Goal: Information Seeking & Learning: Learn about a topic

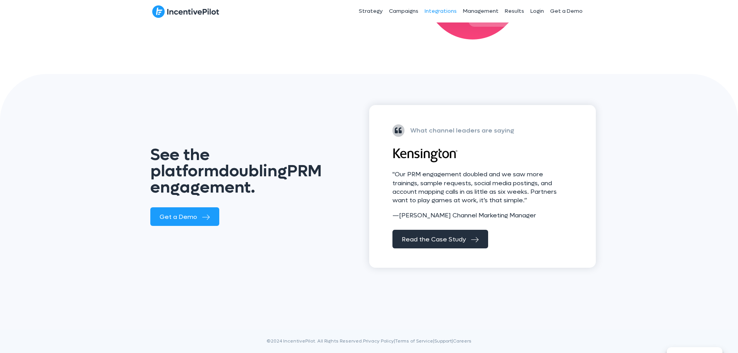
click at [402, 8] on link "Campaigns" at bounding box center [404, 11] width 36 height 19
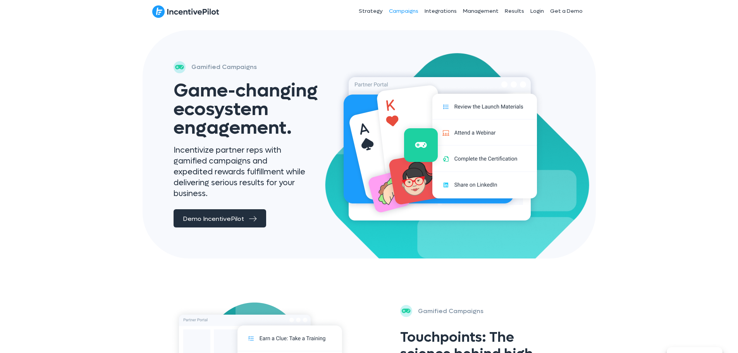
click at [231, 215] on span "Demo IncentivePilot" at bounding box center [213, 219] width 61 height 8
click at [380, 12] on link "Strategy" at bounding box center [371, 11] width 30 height 19
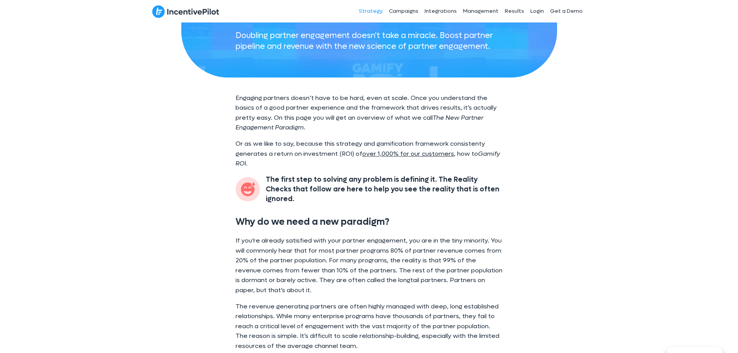
scroll to position [232, 0]
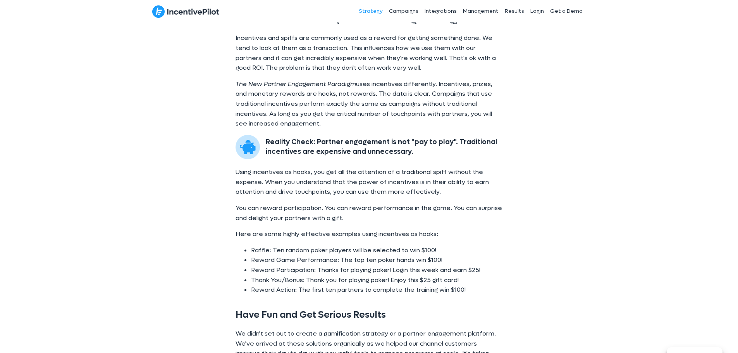
scroll to position [3920, 0]
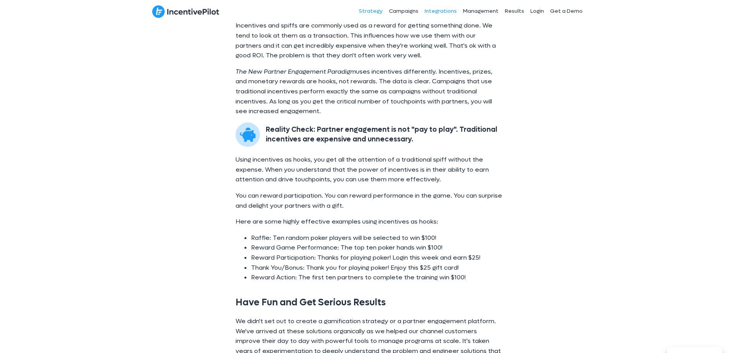
click at [443, 10] on link "Integrations" at bounding box center [440, 11] width 38 height 19
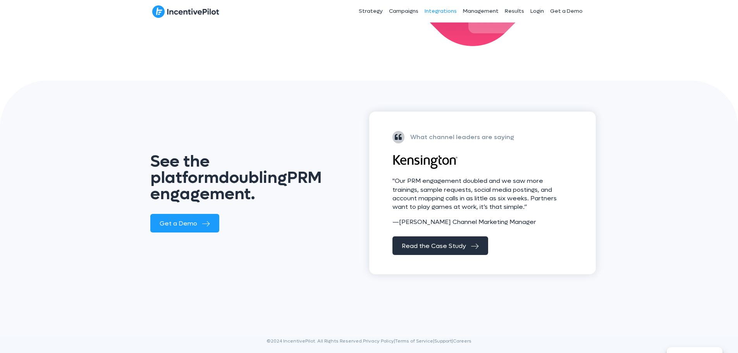
scroll to position [911, 0]
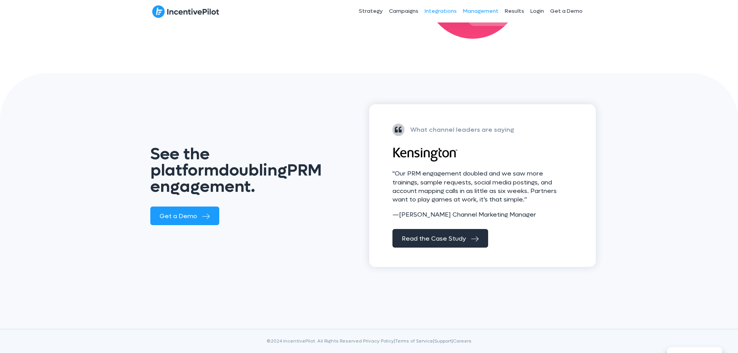
click at [483, 8] on link "Management" at bounding box center [481, 11] width 42 height 19
